Goal: Information Seeking & Learning: Stay updated

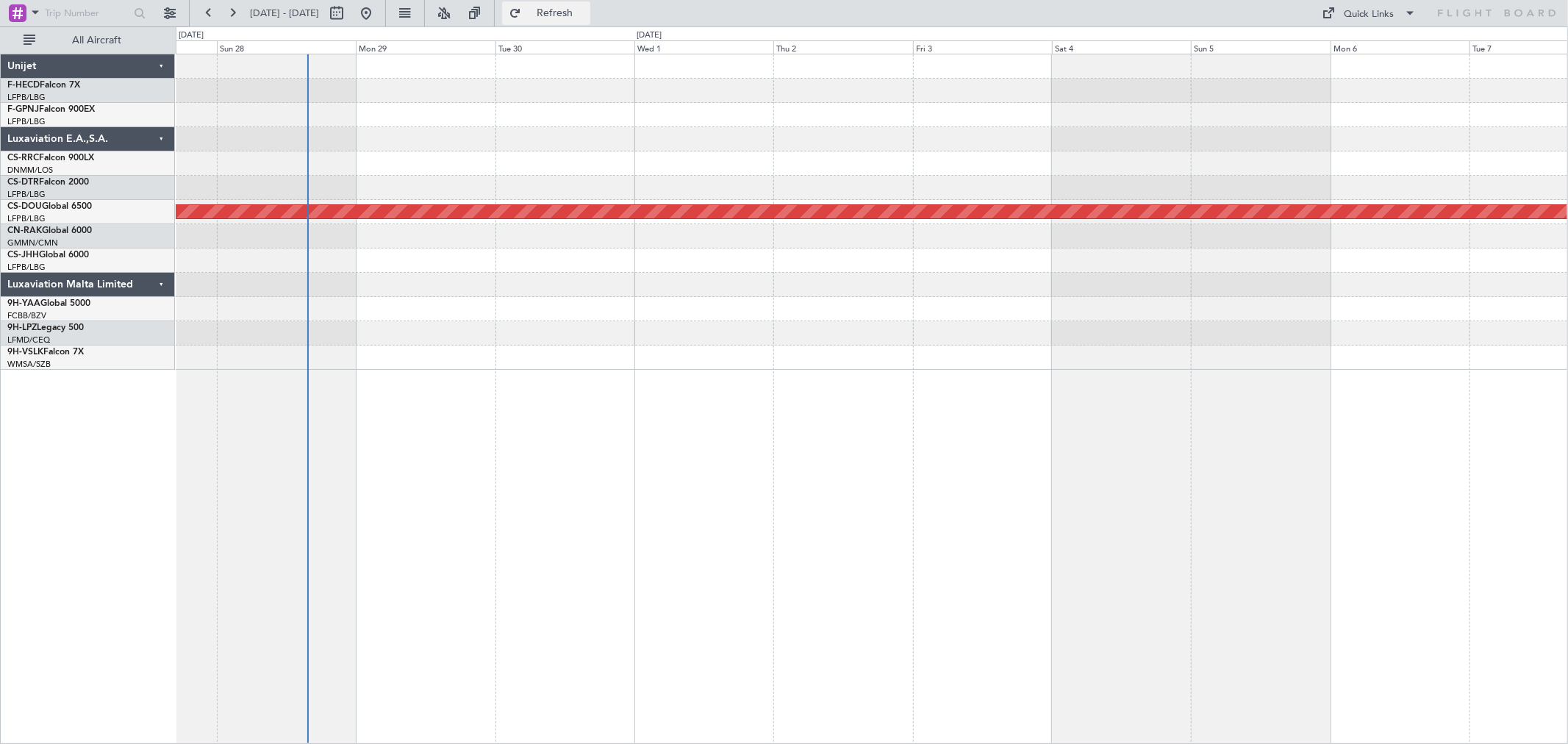
click at [586, 12] on span "Refresh" at bounding box center [555, 13] width 62 height 10
click at [590, 20] on button "Refresh" at bounding box center [546, 13] width 88 height 23
click at [586, 8] on span "Refresh" at bounding box center [555, 13] width 62 height 10
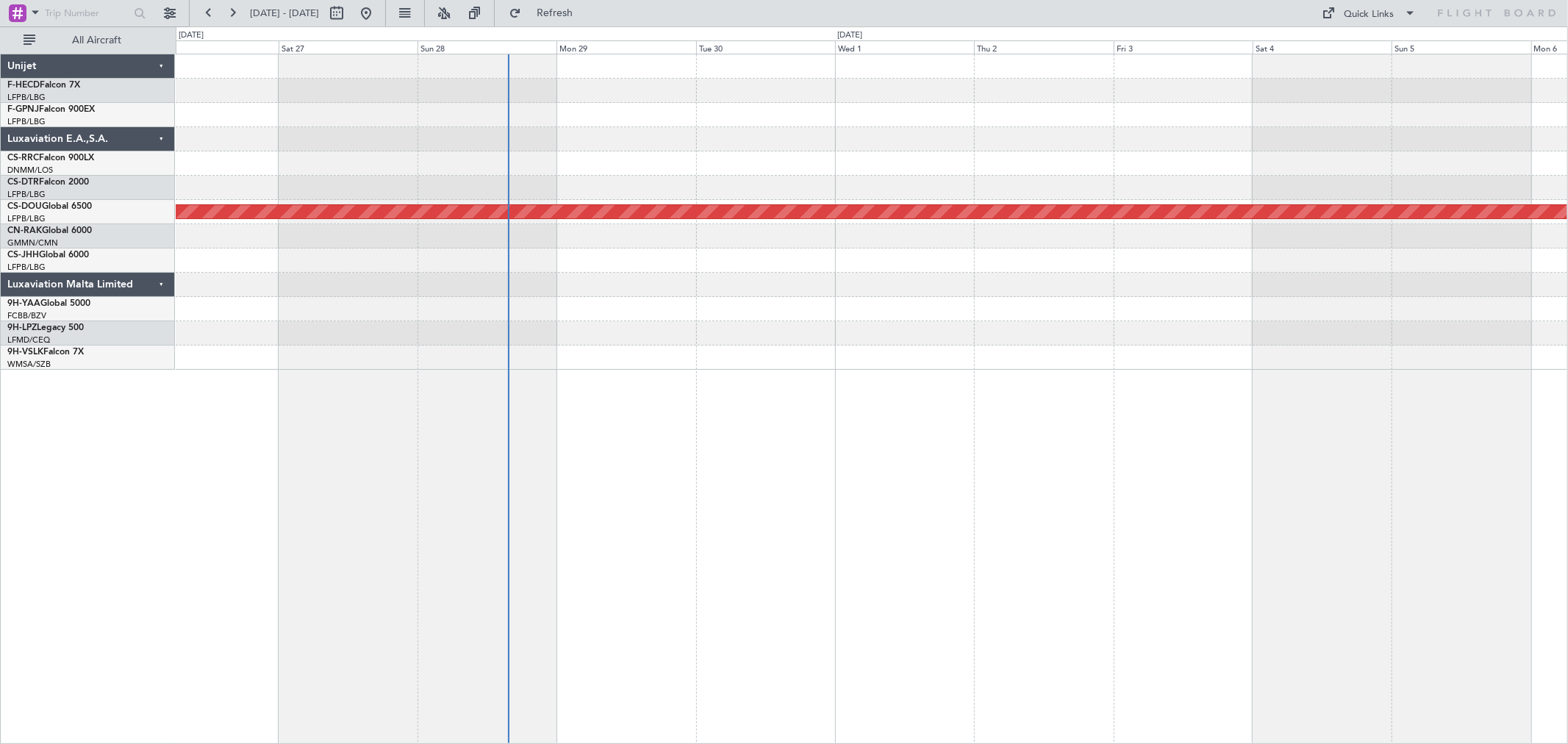
click at [677, 93] on div "Planned Maint London ([GEOGRAPHIC_DATA])" at bounding box center [871, 211] width 1391 height 315
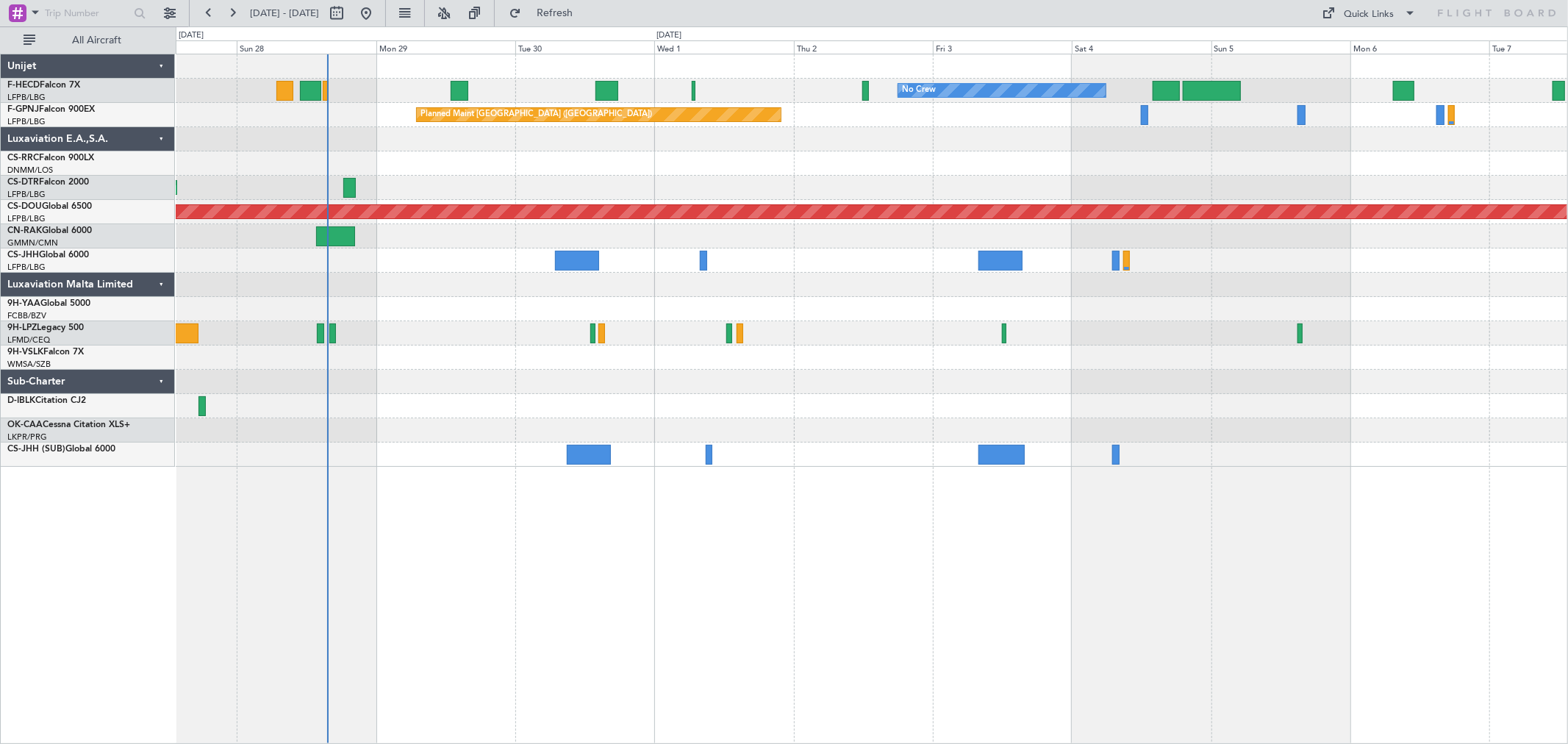
click at [511, 315] on div at bounding box center [871, 309] width 1391 height 24
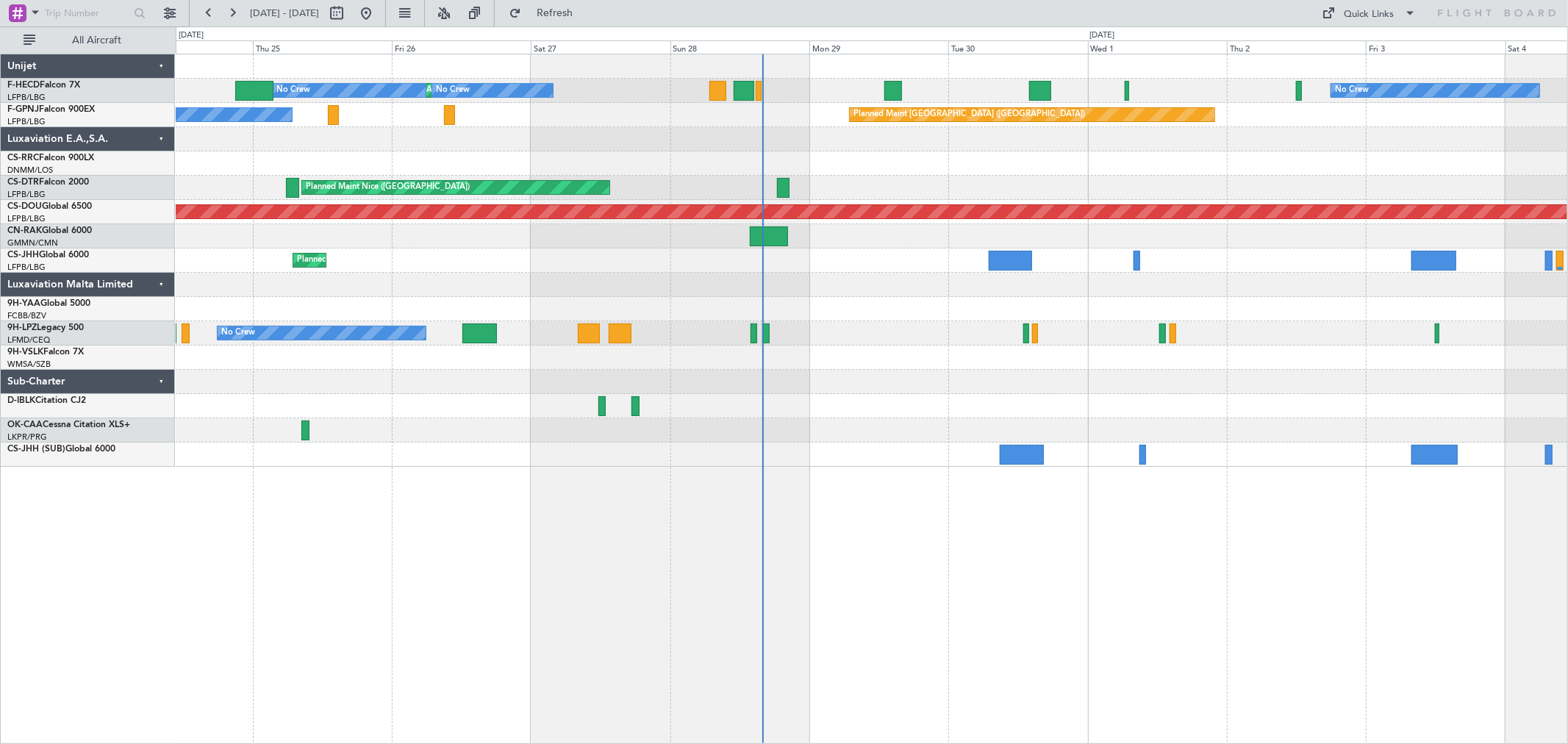
click at [563, 111] on div "Planned Maint Paris (Le Bourget) No Crew No Crew" at bounding box center [871, 115] width 1391 height 24
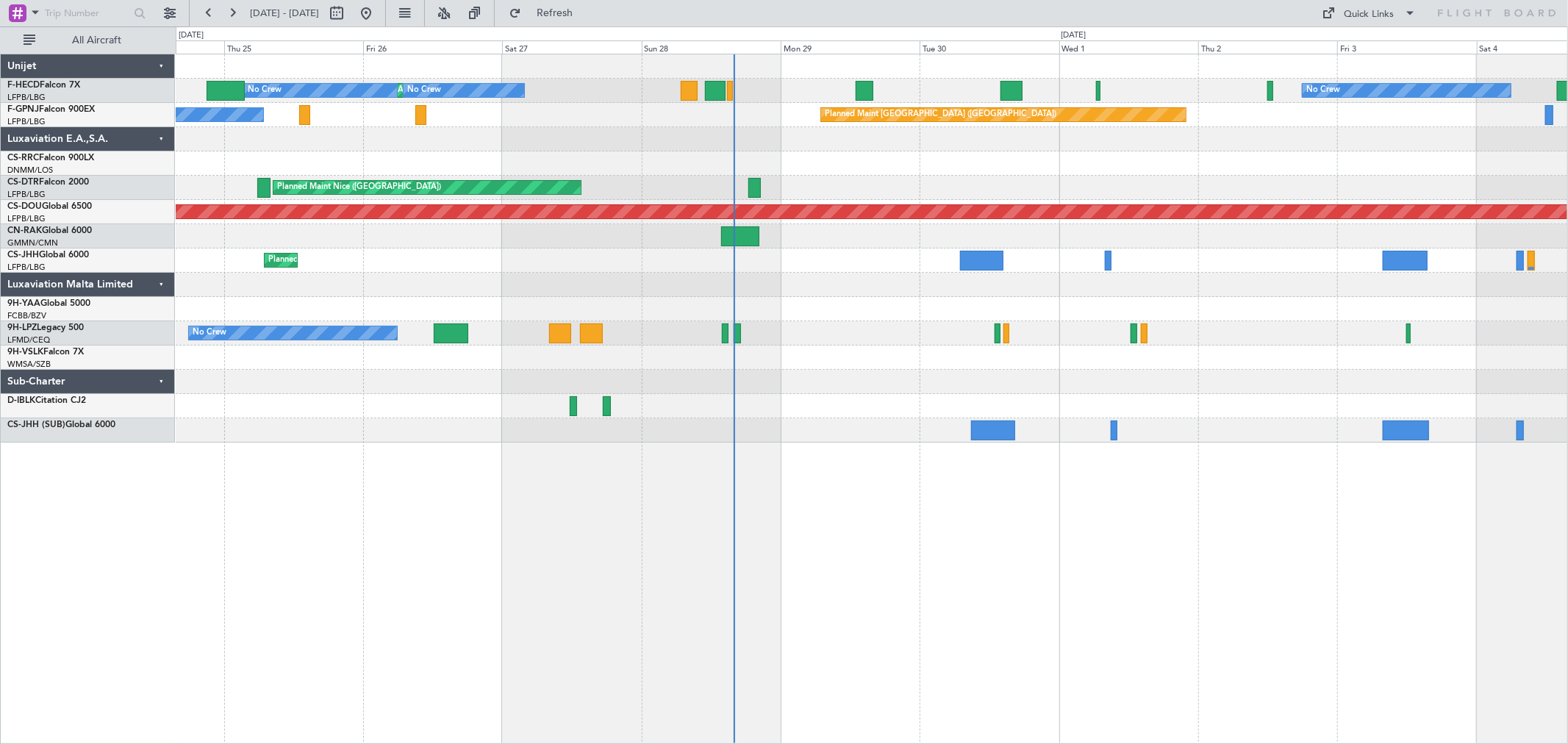
click at [681, 304] on div at bounding box center [871, 309] width 1391 height 24
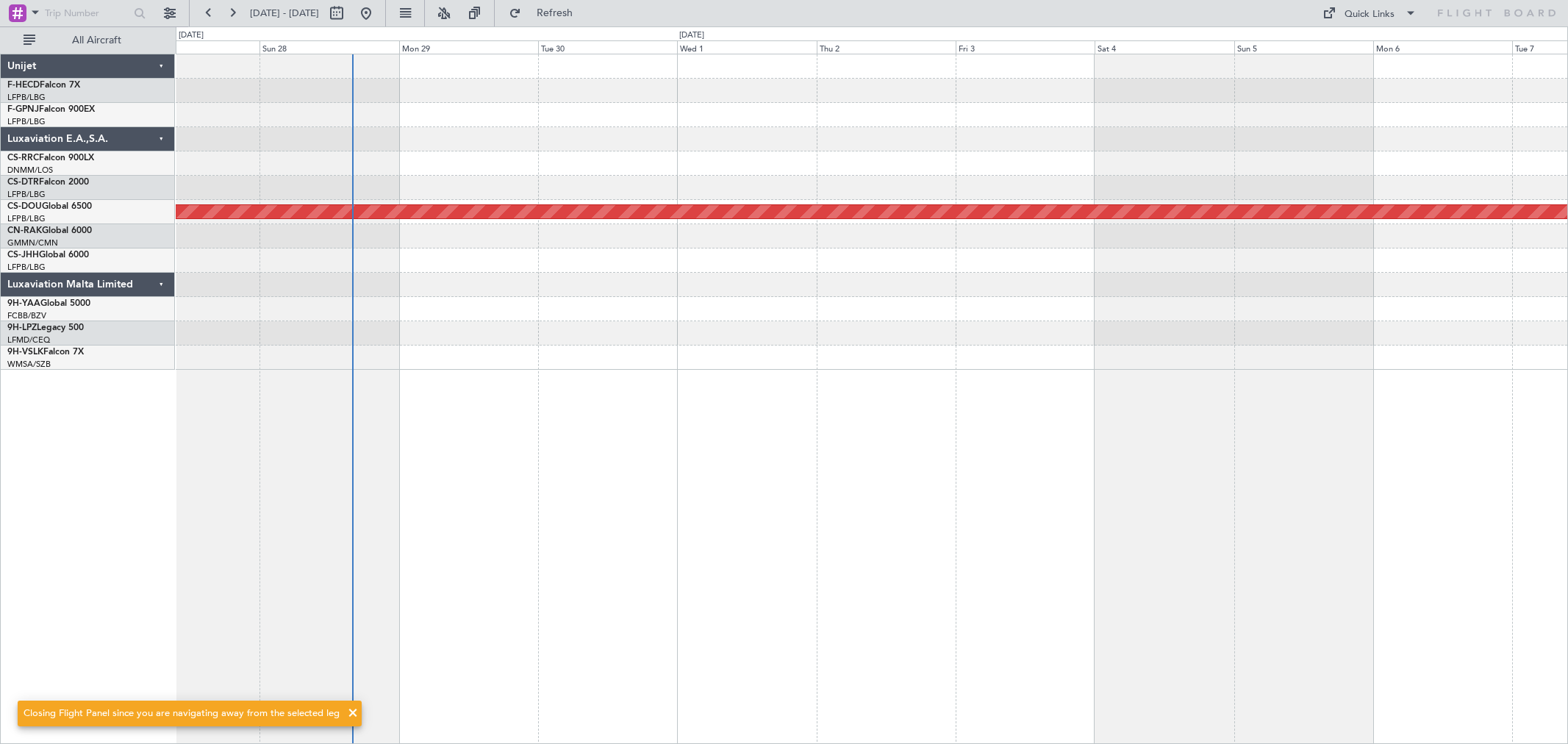
click at [721, 172] on div at bounding box center [871, 163] width 1391 height 24
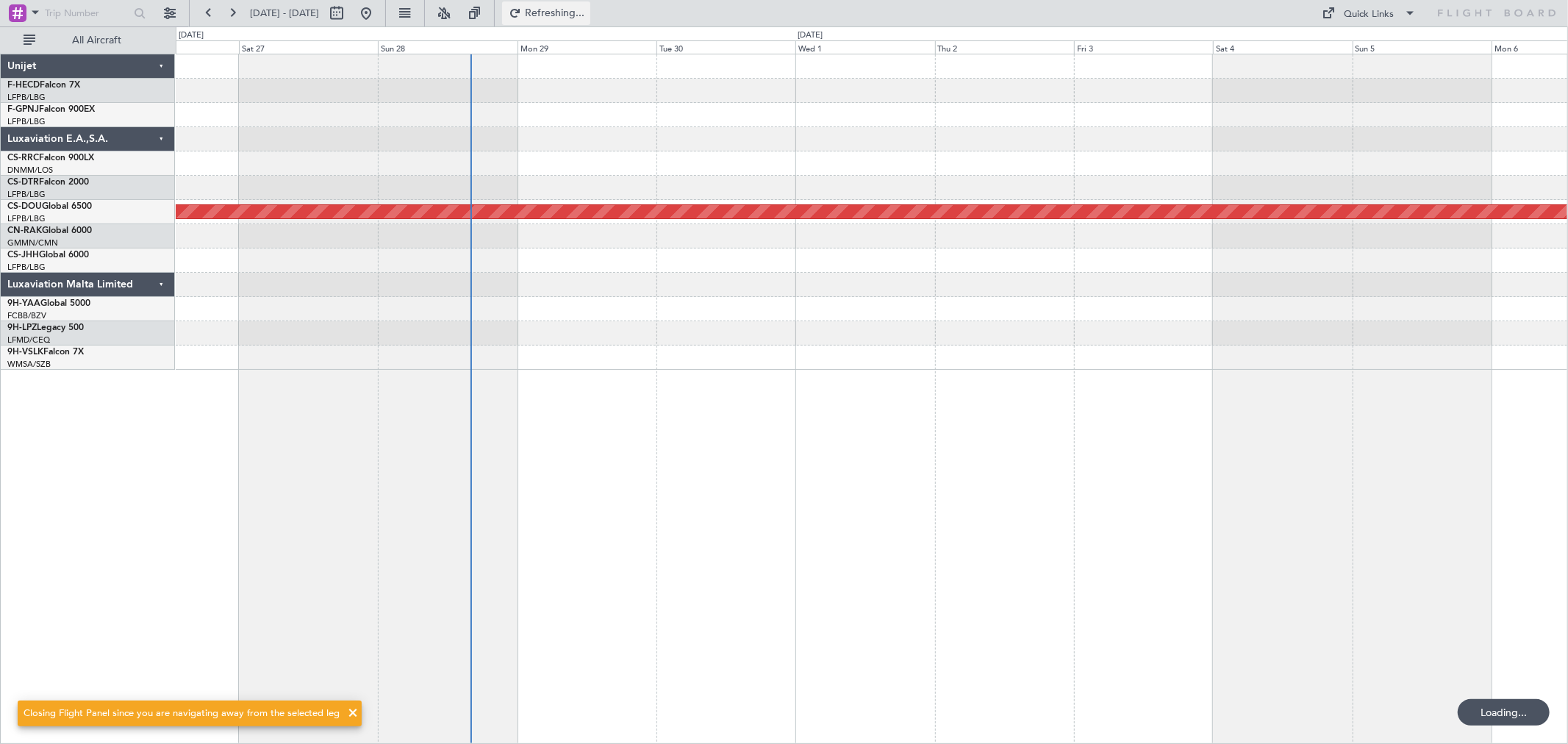
click at [586, 10] on span "Refreshing..." at bounding box center [555, 13] width 62 height 10
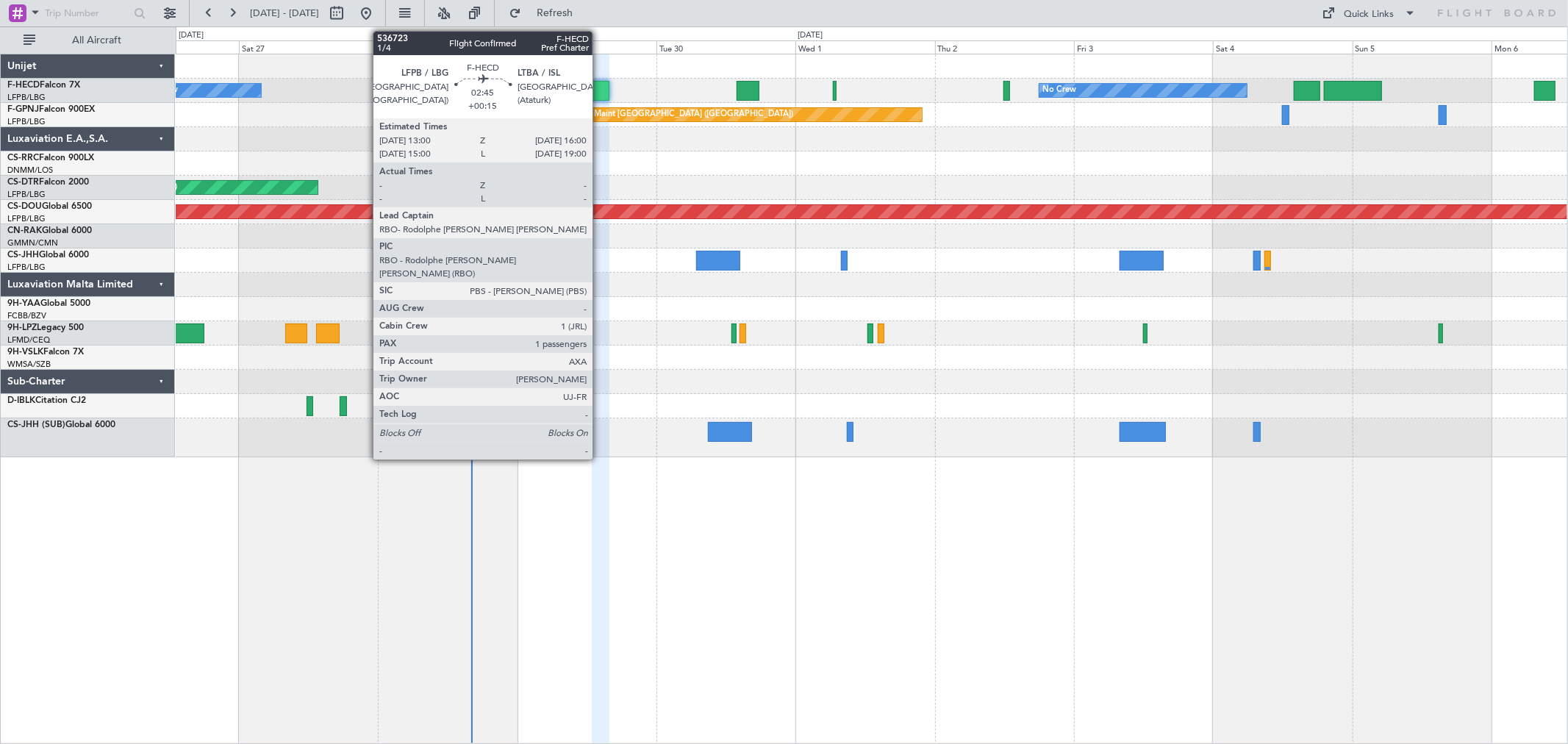
click at [600, 94] on div at bounding box center [600, 90] width 18 height 20
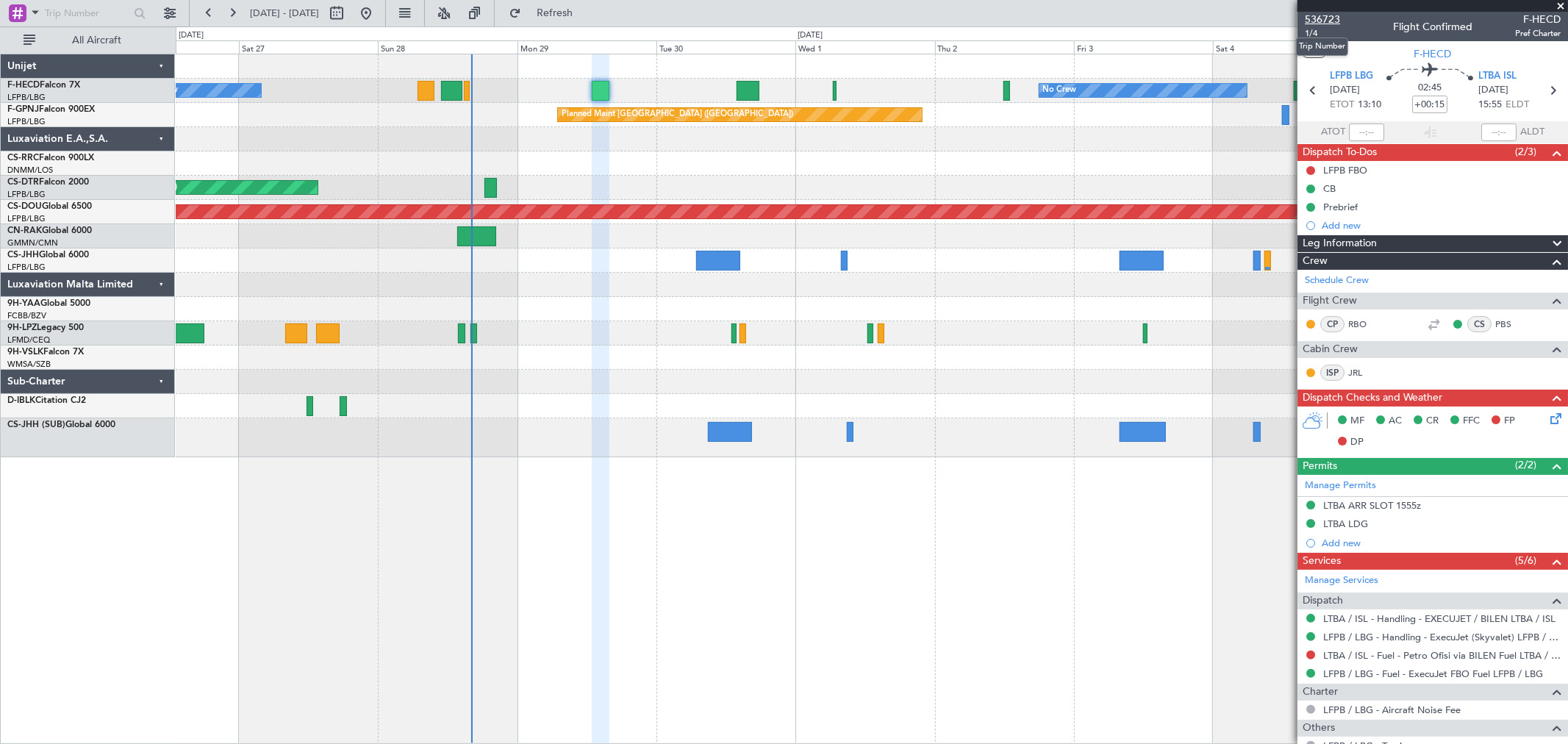
click at [1334, 13] on span "536723" at bounding box center [1322, 20] width 35 height 15
